Goal: Task Accomplishment & Management: Manage account settings

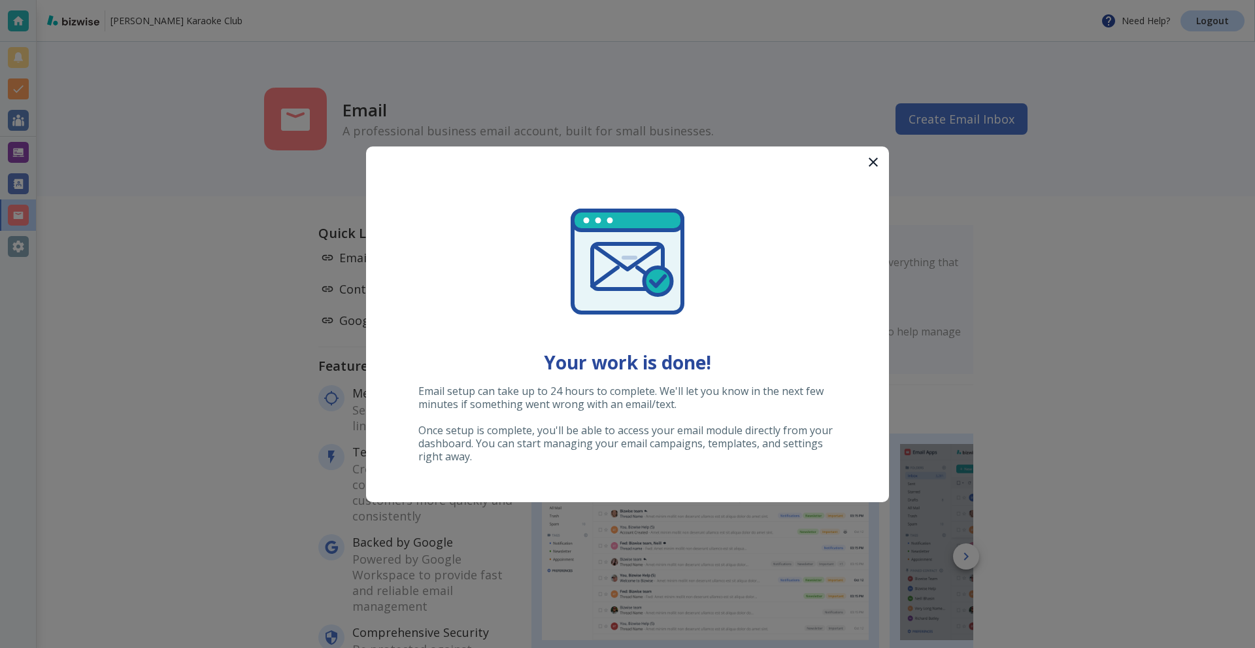
click at [876, 164] on icon "button" at bounding box center [873, 162] width 16 height 16
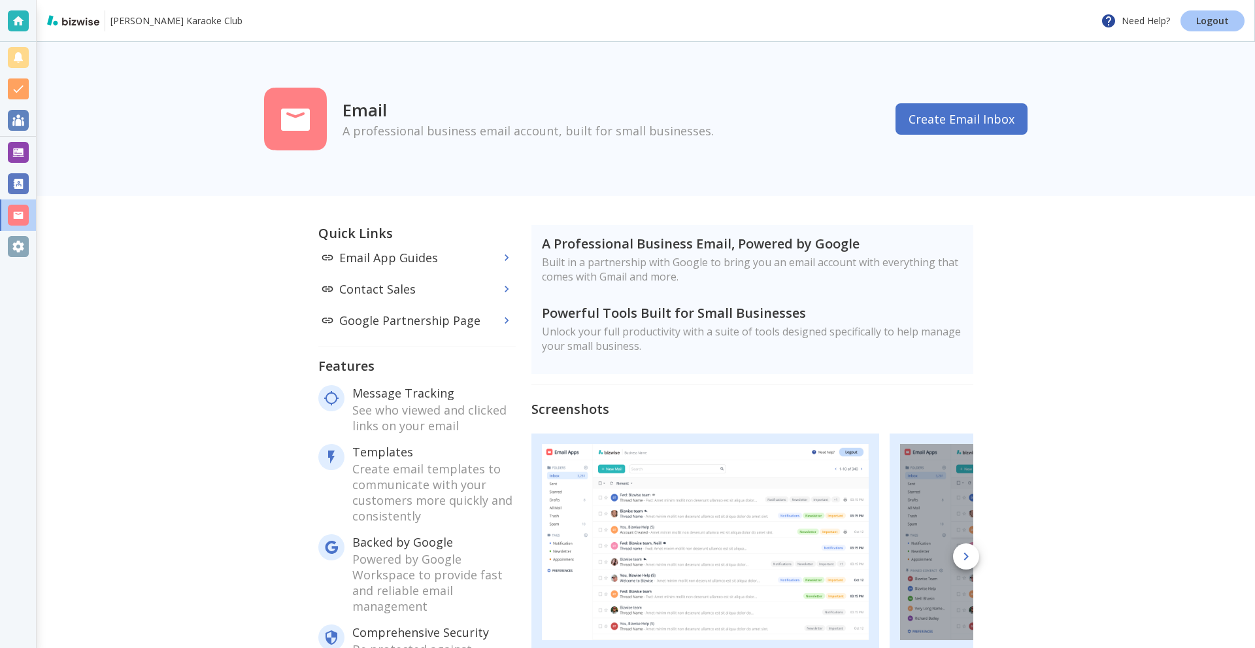
drag, startPoint x: 1198, startPoint y: 22, endPoint x: 1178, endPoint y: 17, distance: 20.9
click at [1198, 23] on p "Logout" at bounding box center [1212, 20] width 33 height 9
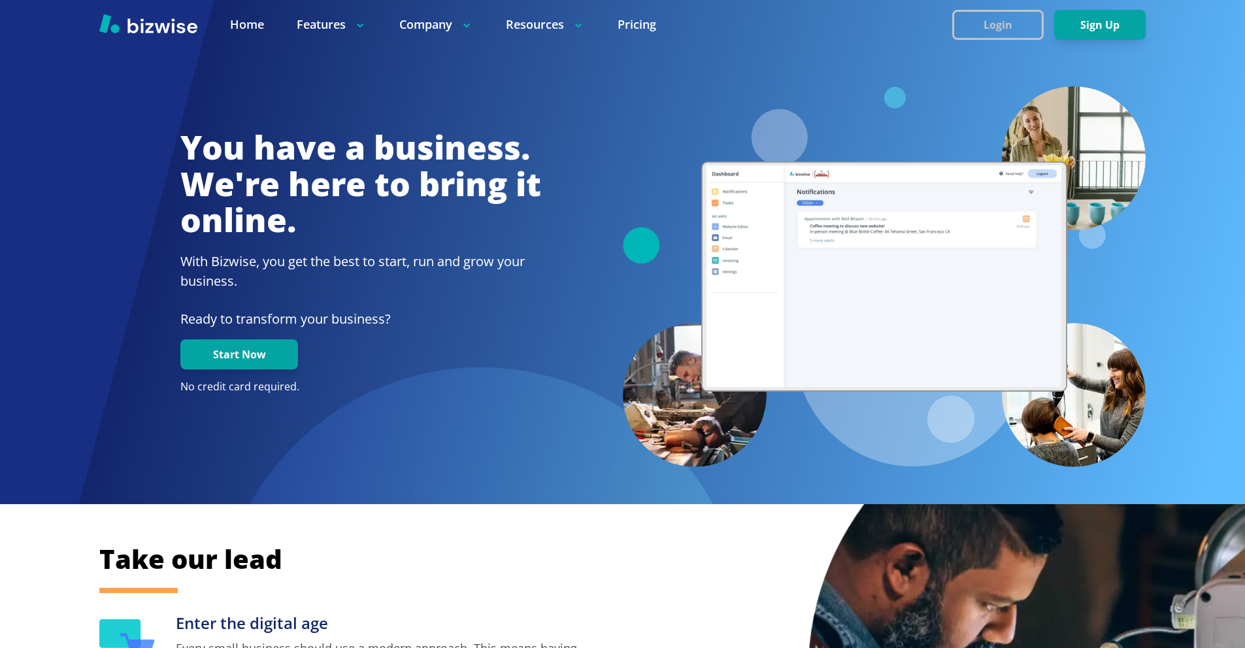
click at [992, 32] on button "Login" at bounding box center [997, 25] width 91 height 30
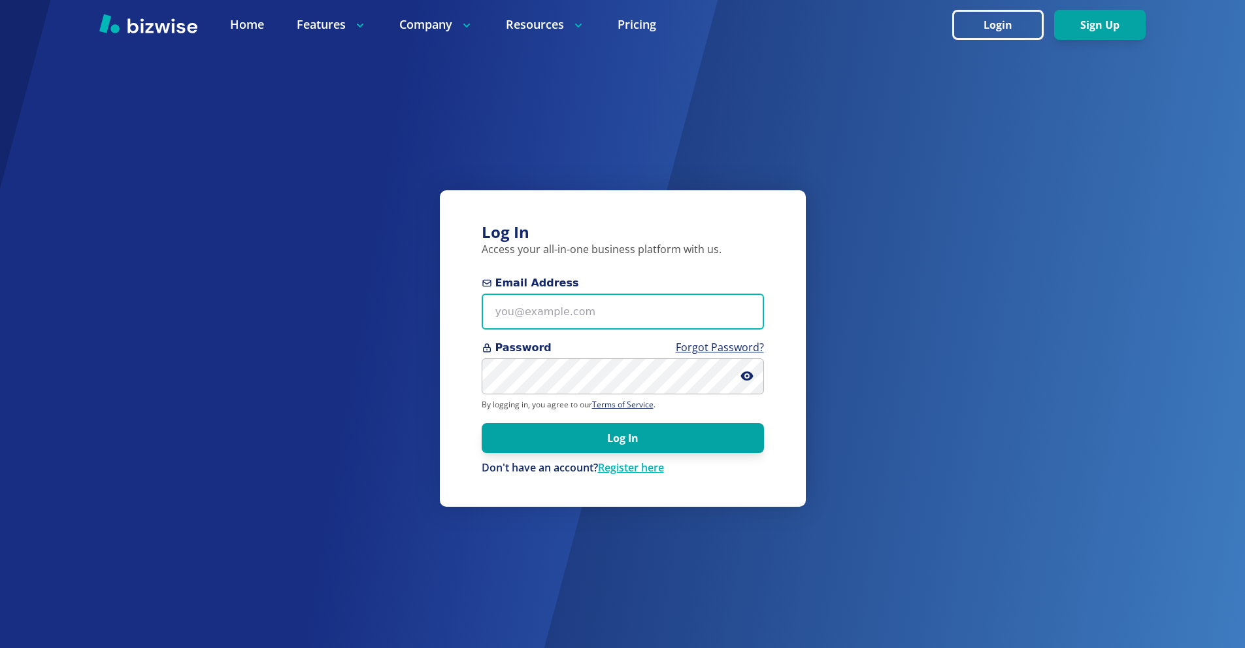
click at [609, 310] on input "Email Address" at bounding box center [623, 311] width 282 height 36
paste input "[PERSON_NAME][EMAIL_ADDRESS][DOMAIN_NAME]"
type input "[PERSON_NAME][EMAIL_ADDRESS][DOMAIN_NAME]"
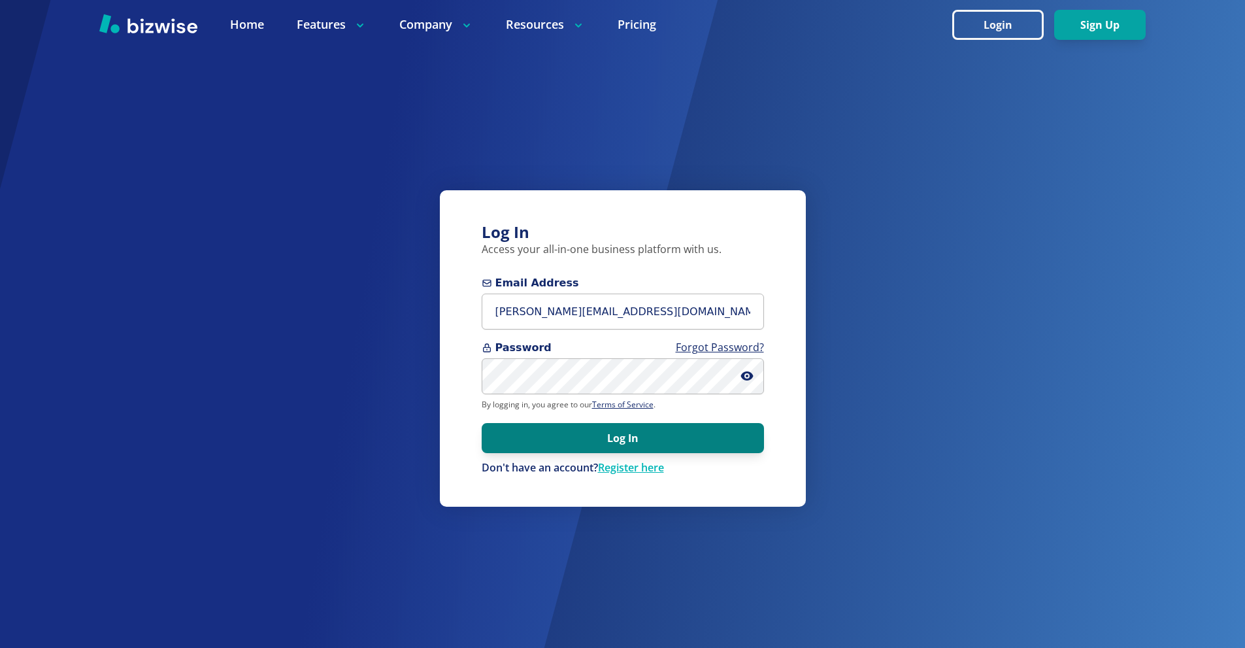
click at [704, 430] on button "Log In" at bounding box center [623, 438] width 282 height 30
